Goal: Task Accomplishment & Management: Manage account settings

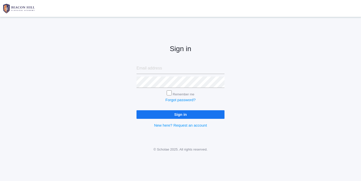
click at [144, 72] on input "email" at bounding box center [180, 68] width 88 height 11
type input "websterjl03@aol.com"
click at [172, 114] on input "Sign in" at bounding box center [180, 114] width 88 height 8
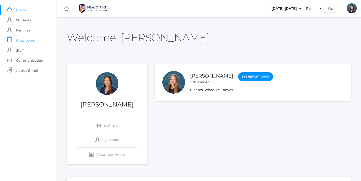
click at [24, 40] on span "Classrooms" at bounding box center [25, 40] width 19 height 10
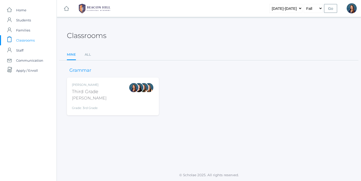
click at [115, 100] on div "Lori Webster Third Grade Webster Grade: 3rd Grade 03LA" at bounding box center [113, 96] width 82 height 28
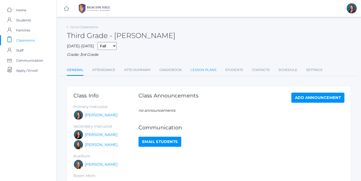
click at [204, 69] on link "Lesson Plans" at bounding box center [203, 70] width 26 height 10
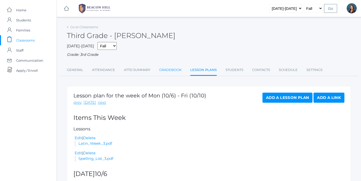
click at [173, 70] on link "Gradebook" at bounding box center [170, 70] width 22 height 10
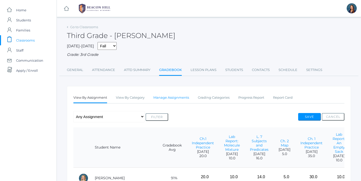
click at [174, 97] on link "Manage Assignments" at bounding box center [171, 97] width 36 height 10
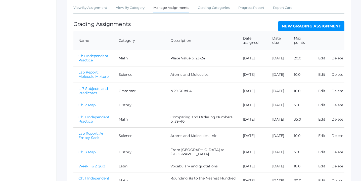
scroll to position [89, 0]
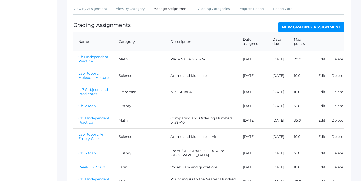
click at [312, 26] on link "New Grading Assignment" at bounding box center [311, 27] width 66 height 10
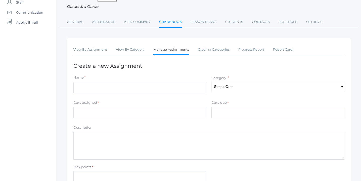
scroll to position [51, 0]
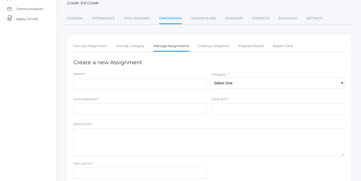
click at [340, 84] on select "Select One Character/Citizenship Math Grammar Literature Latin History Science …" at bounding box center [277, 82] width 133 height 11
select select "1121"
click at [211, 77] on select "Select One Character/Citizenship Math Grammar Literature Latin History Science …" at bounding box center [277, 82] width 133 height 11
click at [177, 112] on input "Date assigned" at bounding box center [139, 108] width 133 height 11
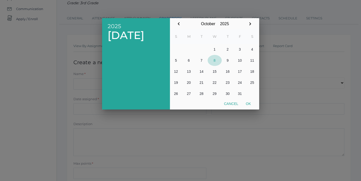
click at [214, 60] on button "8" at bounding box center [214, 60] width 14 height 11
click at [250, 104] on button "Ok" at bounding box center [248, 103] width 13 height 9
type input "[DATE]"
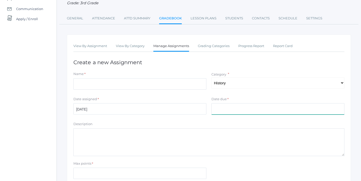
click at [250, 108] on input "Date due" at bounding box center [277, 108] width 133 height 11
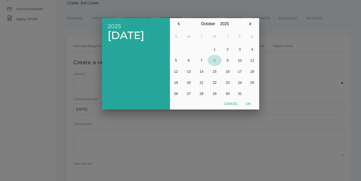
click at [214, 60] on button "8" at bounding box center [214, 60] width 14 height 11
click at [248, 103] on button "Ok" at bounding box center [248, 103] width 13 height 9
type input "[DATE]"
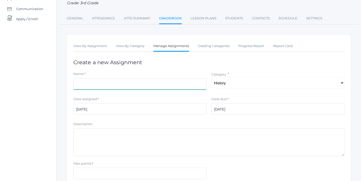
click at [141, 83] on input "Name" at bounding box center [139, 83] width 133 height 11
type input "Ch. 9 Map"
click at [141, 140] on textarea "Description" at bounding box center [208, 142] width 271 height 28
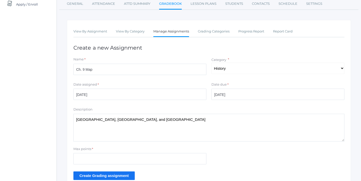
scroll to position [71, 0]
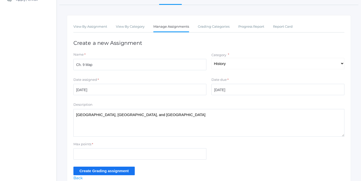
type textarea "[GEOGRAPHIC_DATA], [GEOGRAPHIC_DATA], and [GEOGRAPHIC_DATA]"
click at [119, 154] on input "Max points" at bounding box center [139, 153] width 133 height 11
type input "6"
click at [119, 171] on input "Create Grading assignment" at bounding box center [103, 170] width 61 height 8
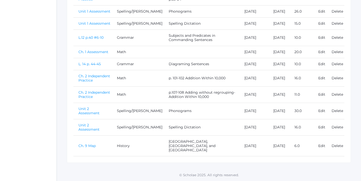
scroll to position [306, 0]
click at [84, 148] on link "Ch. 9 Map" at bounding box center [86, 145] width 17 height 5
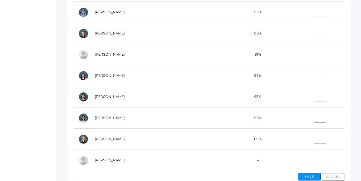
scroll to position [158, 0]
click at [315, 136] on input"] "text" at bounding box center [319, 137] width 13 height 11
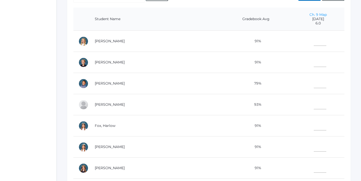
scroll to position [119, 0]
type input"] "6"
click at [315, 40] on input"] "text" at bounding box center [319, 40] width 13 height 11
type input"] "6"
click at [313, 82] on input"] "text" at bounding box center [319, 82] width 13 height 11
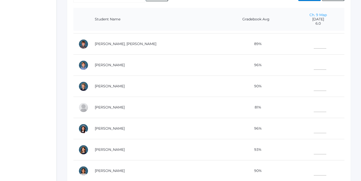
scroll to position [223, 0]
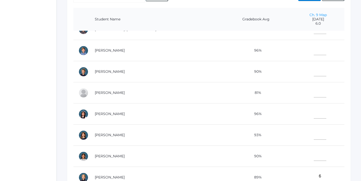
type input"] "6"
click at [313, 153] on input"] "text" at bounding box center [319, 154] width 13 height 11
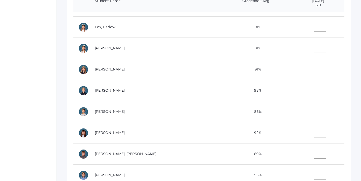
scroll to position [81, 0]
type input"] "6"
click at [313, 131] on input"] "text" at bounding box center [319, 131] width 13 height 11
type input"] "4"
click at [313, 154] on input"] "text" at bounding box center [319, 152] width 13 height 11
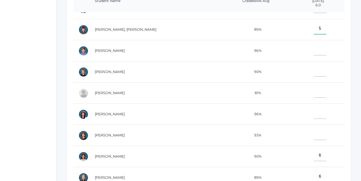
scroll to position [212, 0]
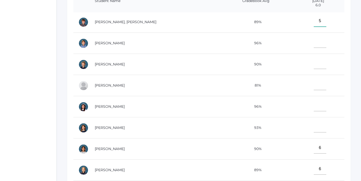
type input"] "5"
click at [313, 127] on input"] "text" at bounding box center [319, 126] width 13 height 11
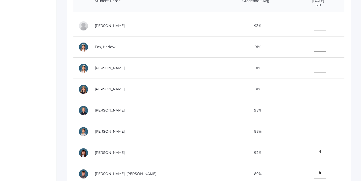
scroll to position [59, 0]
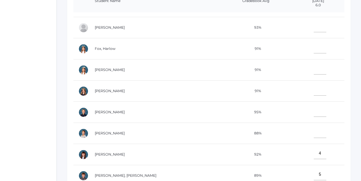
type input"] "6"
click at [313, 71] on input"] "text" at bounding box center [319, 68] width 13 height 11
type input"] "6"
click at [313, 109] on input"] "text" at bounding box center [319, 110] width 13 height 11
type input"] "6"
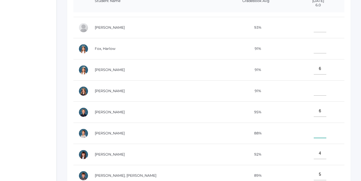
click at [313, 131] on input"] "text" at bounding box center [319, 131] width 13 height 11
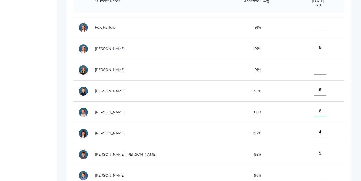
scroll to position [72, 0]
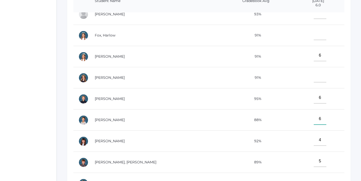
type input"] "6"
click at [313, 77] on input"] "text" at bounding box center [319, 76] width 13 height 11
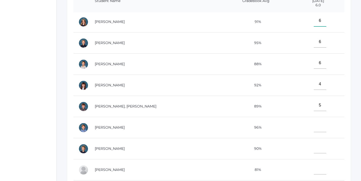
scroll to position [131, 0]
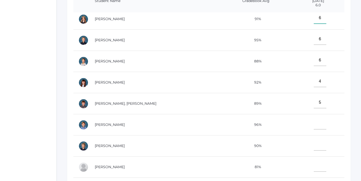
type input"] "6"
click at [314, 143] on input"] "text" at bounding box center [319, 144] width 13 height 11
type input"] "6"
click at [313, 123] on input"] "text" at bounding box center [319, 123] width 13 height 11
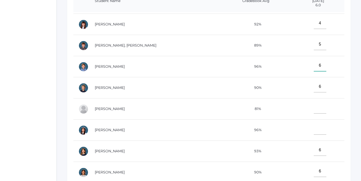
scroll to position [189, 0]
type input"] "6"
click at [313, 130] on input"] "text" at bounding box center [319, 128] width 13 height 11
type input"] "6"
click at [313, 109] on input"] "text" at bounding box center [319, 107] width 13 height 11
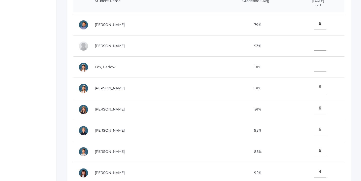
scroll to position [40, 0]
type input"] "6"
click at [315, 67] on input"] "text" at bounding box center [319, 66] width 13 height 11
type input"] "6"
click at [313, 46] on input"] "text" at bounding box center [319, 44] width 13 height 11
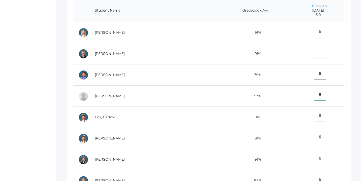
scroll to position [122, 0]
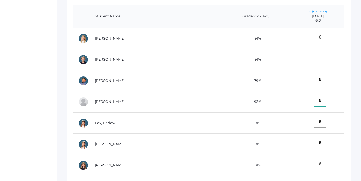
type input"] "6"
click at [313, 57] on input"] "text" at bounding box center [319, 58] width 13 height 11
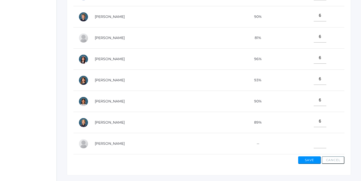
scroll to position [175, 0]
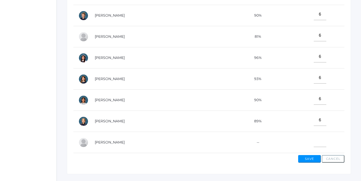
type input"] "6"
click at [313, 158] on button "Save" at bounding box center [309, 159] width 23 height 8
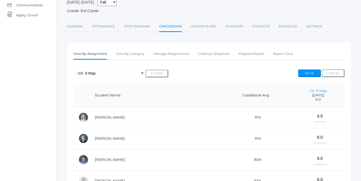
scroll to position [57, 0]
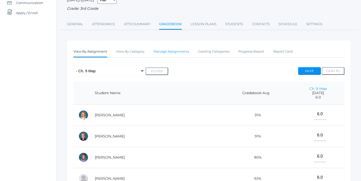
click at [175, 52] on link "Manage Assignments" at bounding box center [171, 51] width 36 height 10
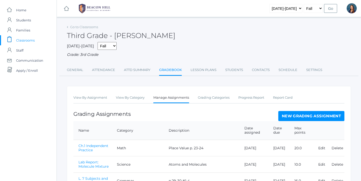
click at [297, 113] on link "New Grading Assignment" at bounding box center [311, 116] width 66 height 10
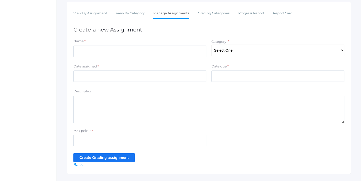
scroll to position [89, 0]
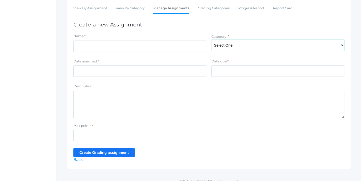
click at [341, 44] on select "Select One Character/Citizenship Math Grammar Literature Latin History Science …" at bounding box center [277, 44] width 133 height 11
select select "1118"
click at [211, 39] on select "Select One Character/Citizenship Math Grammar Literature Latin History Science …" at bounding box center [277, 44] width 133 height 11
click at [166, 48] on input "Name" at bounding box center [139, 45] width 133 height 11
type input ">"
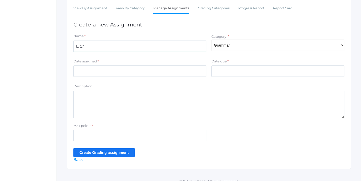
type input "L. 17"
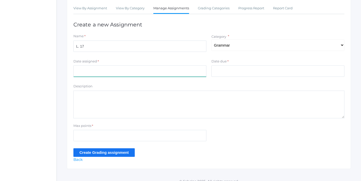
click at [137, 70] on input "Date assigned" at bounding box center [139, 70] width 133 height 11
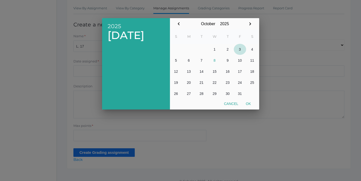
click at [240, 49] on button "3" at bounding box center [240, 49] width 12 height 11
click at [248, 103] on button "Ok" at bounding box center [248, 103] width 13 height 9
type input "[DATE]"
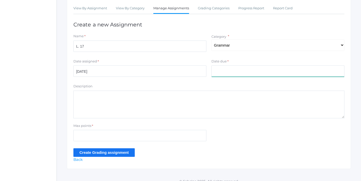
click at [247, 71] on input "Date due" at bounding box center [277, 70] width 133 height 11
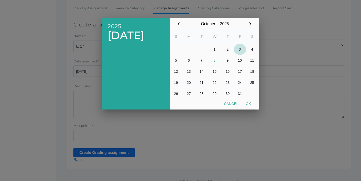
click at [239, 48] on button "3" at bounding box center [240, 49] width 12 height 11
click at [248, 101] on button "Ok" at bounding box center [248, 103] width 13 height 9
type input "[DATE]"
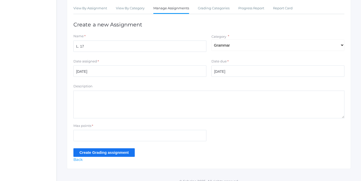
click at [98, 105] on textarea "Description" at bounding box center [208, 104] width 271 height 28
type textarea "p.49 #1-7"
click at [105, 135] on input "Max points" at bounding box center [139, 135] width 133 height 11
